Goal: Navigation & Orientation: Go to known website

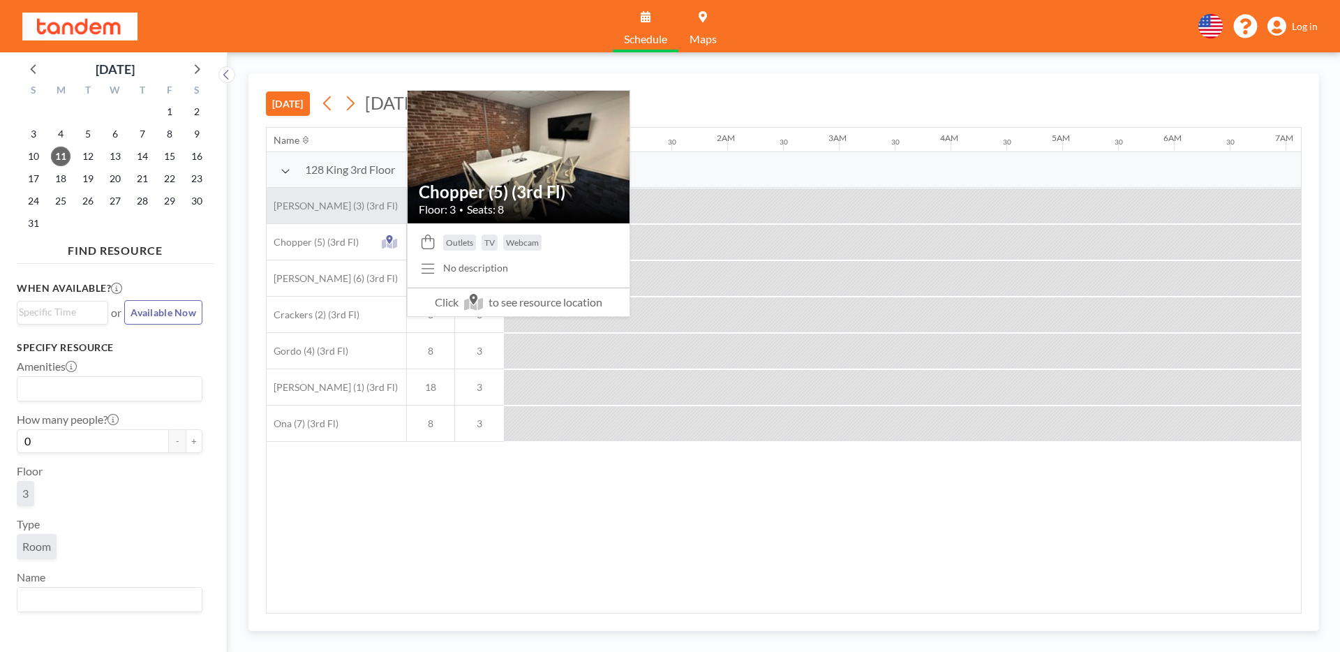
scroll to position [0, 749]
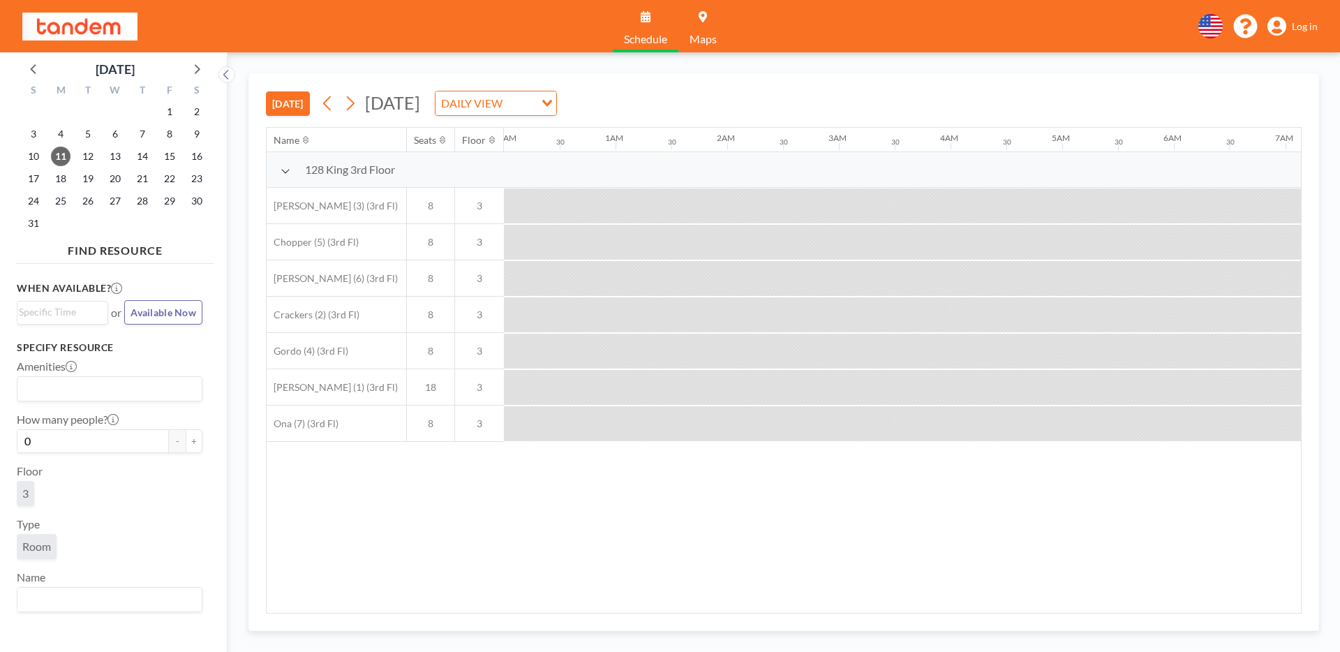
scroll to position [0, 566]
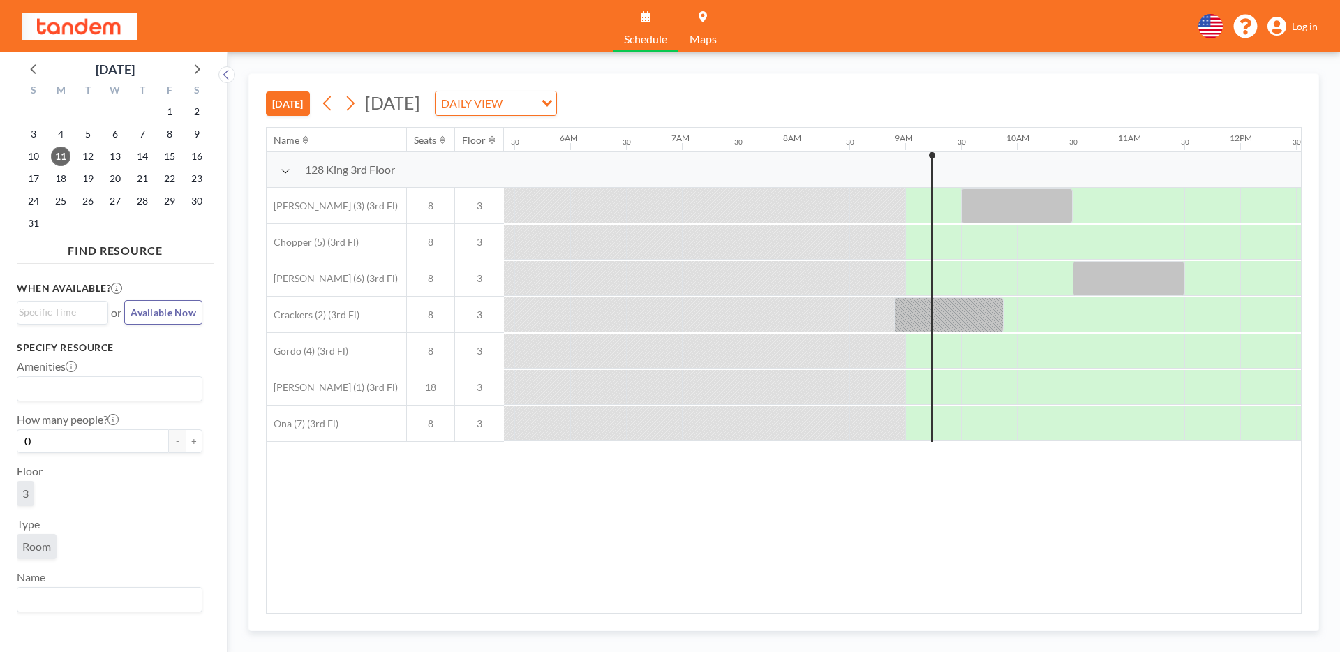
scroll to position [0, 884]
